Goal: Information Seeking & Learning: Learn about a topic

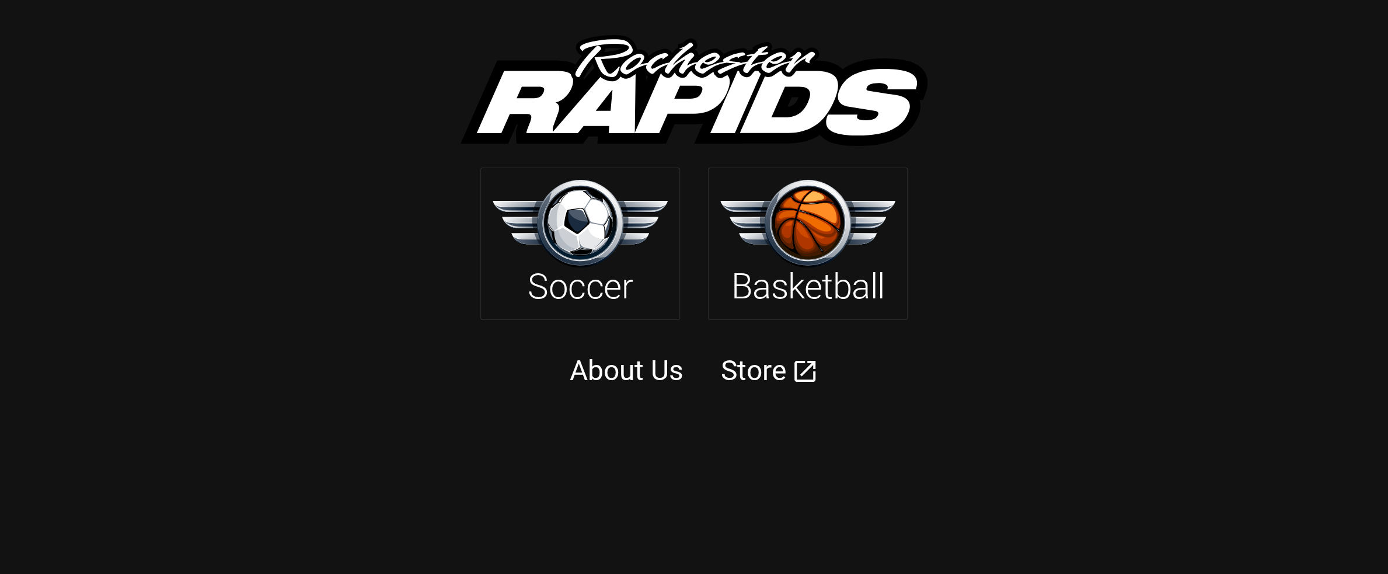
click at [632, 233] on img at bounding box center [580, 223] width 175 height 87
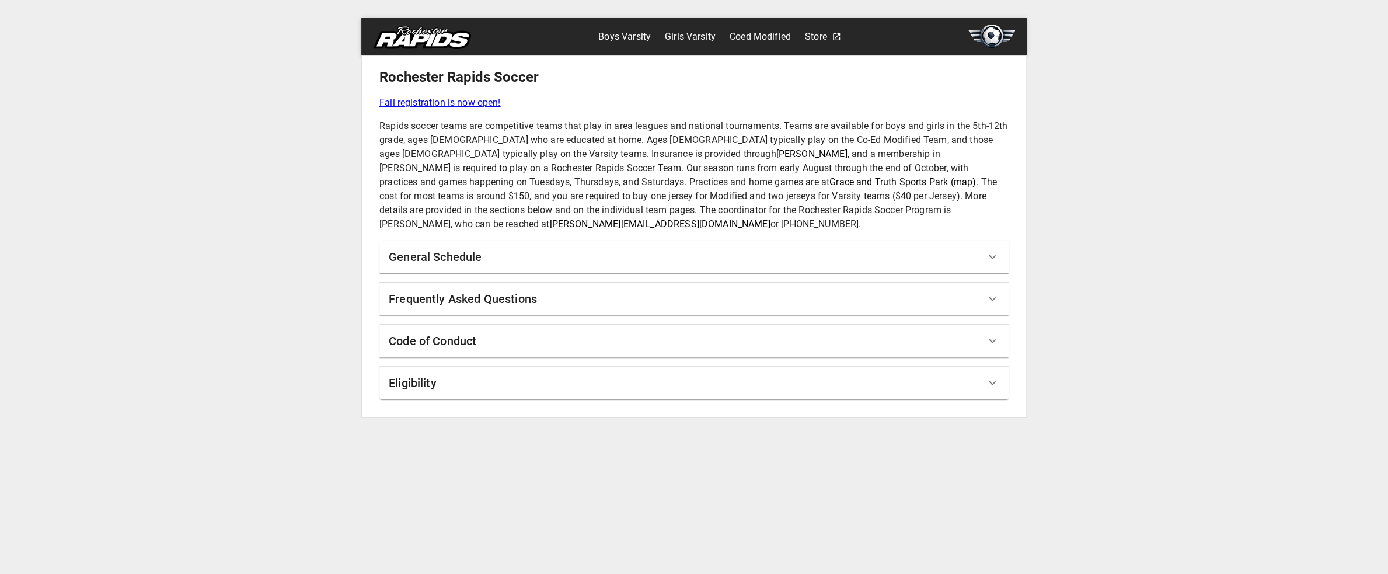
click at [470, 247] on h6 "General Schedule" at bounding box center [435, 256] width 93 height 19
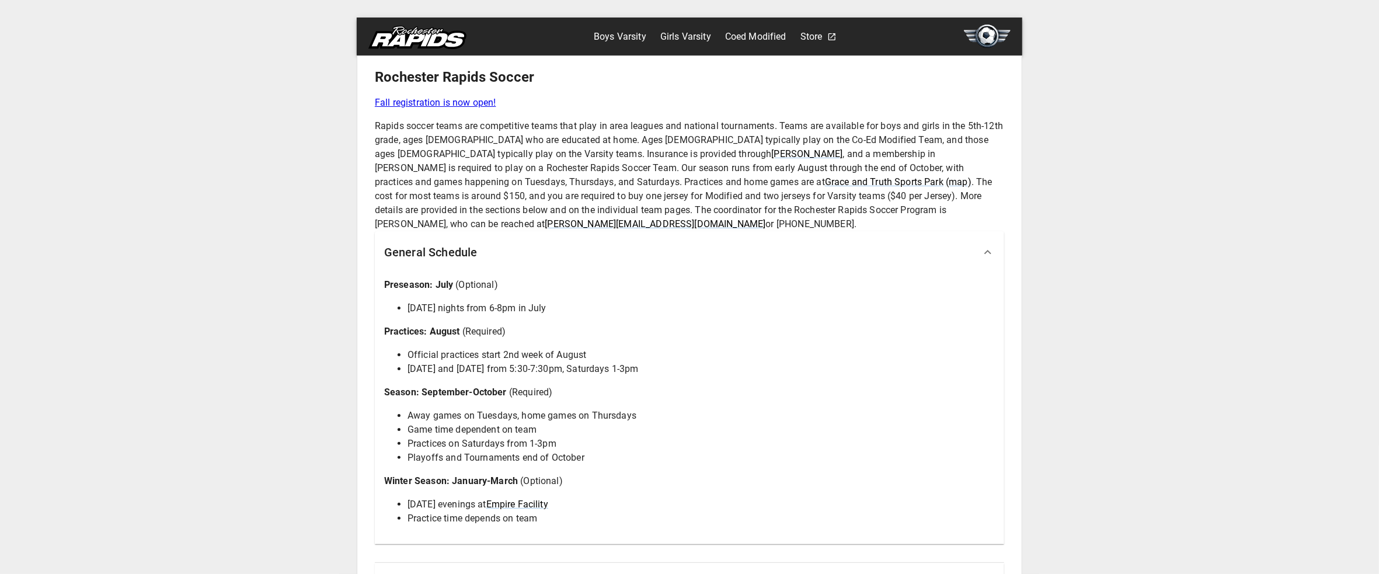
click at [623, 36] on link "Boys Varsity" at bounding box center [620, 36] width 53 height 19
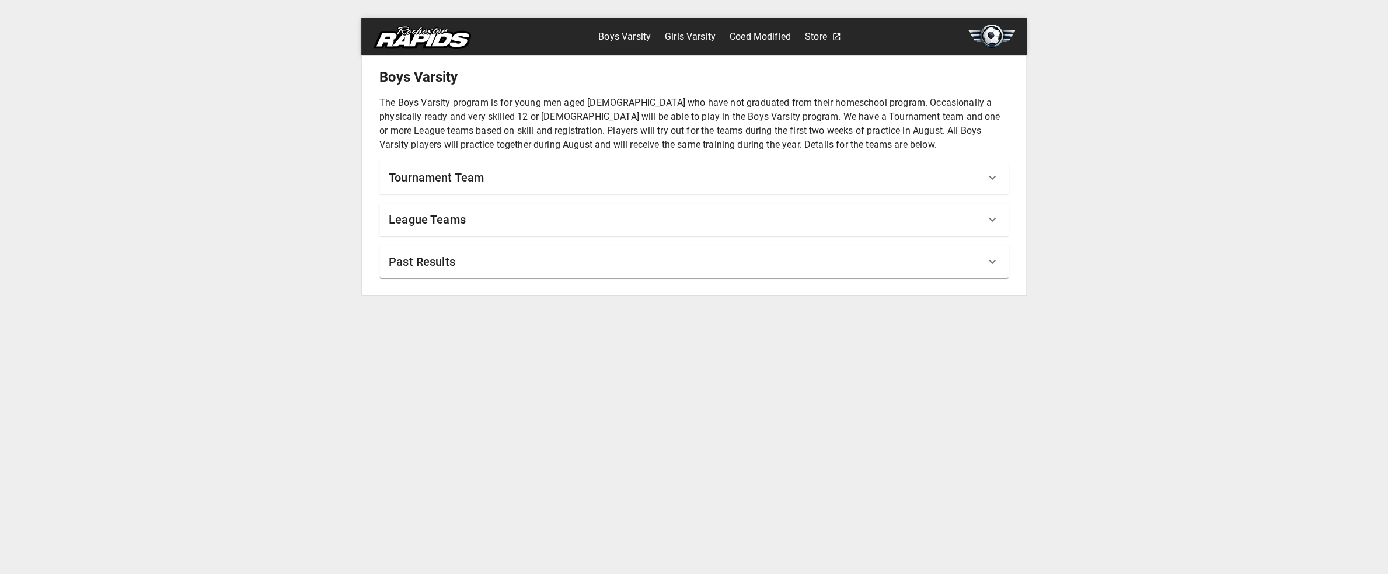
click at [473, 225] on div "League Teams" at bounding box center [687, 219] width 596 height 19
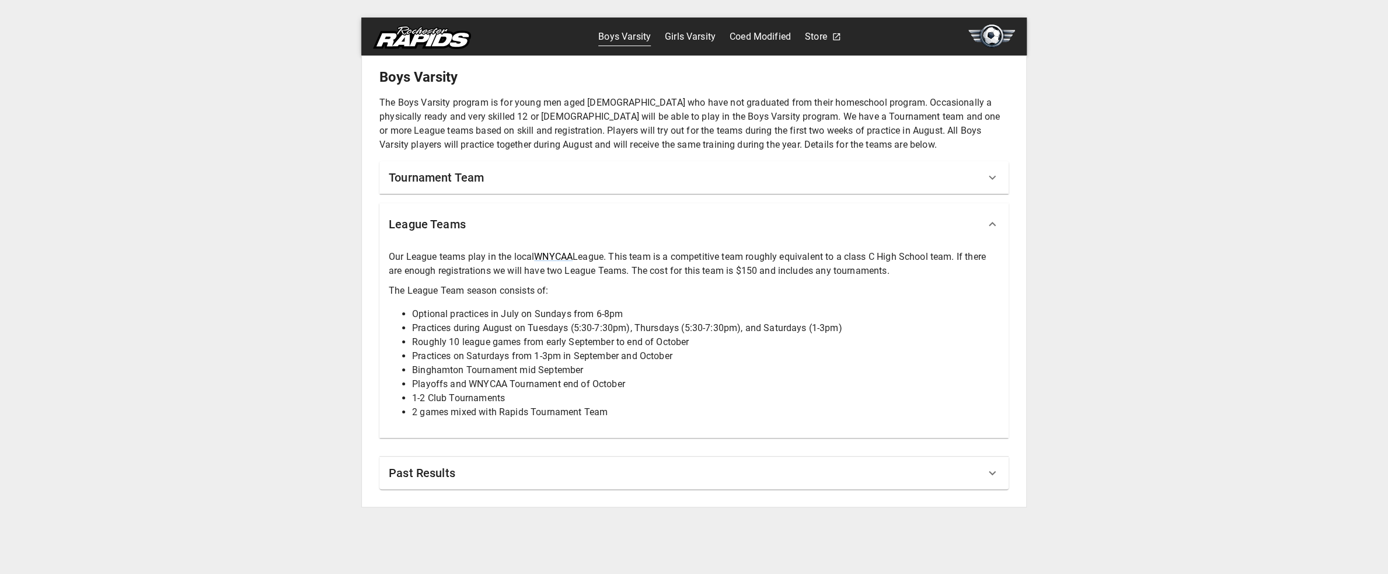
click at [458, 489] on div "Boys Varsity The Boys Varsity program is for young men aged [DEMOGRAPHIC_DATA] …" at bounding box center [694, 287] width 664 height 439
click at [461, 478] on div "Past Results" at bounding box center [687, 472] width 596 height 19
